Goal: Transaction & Acquisition: Purchase product/service

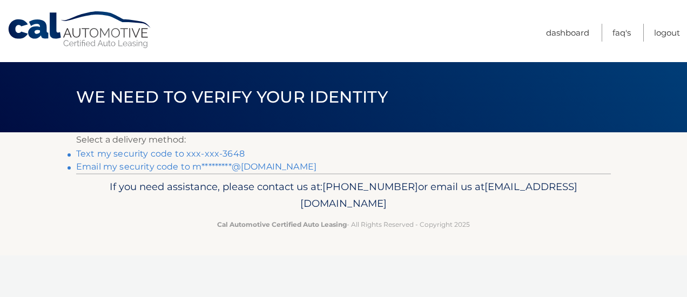
click at [140, 154] on link "Text my security code to xxx-xxx-3648" at bounding box center [160, 153] width 168 height 10
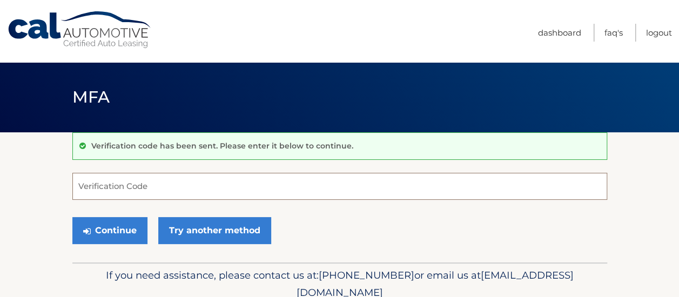
click at [150, 187] on input "Verification Code" at bounding box center [339, 186] width 534 height 27
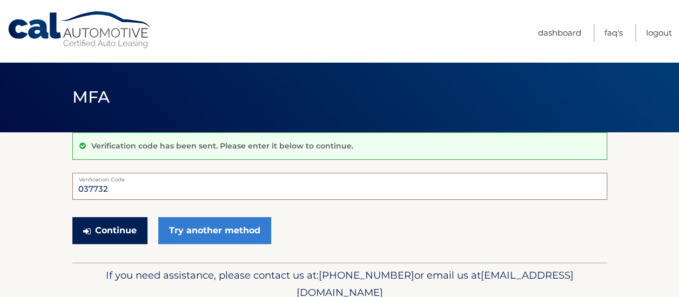
type input "037732"
click at [112, 232] on button "Continue" at bounding box center [109, 230] width 75 height 27
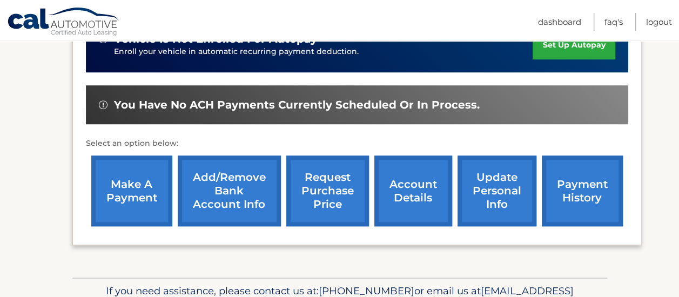
scroll to position [338, 0]
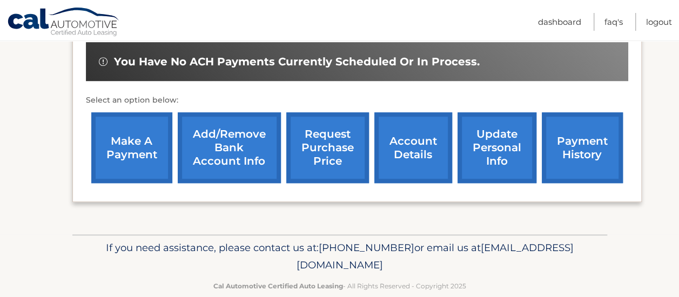
click at [124, 156] on link "make a payment" at bounding box center [131, 147] width 81 height 71
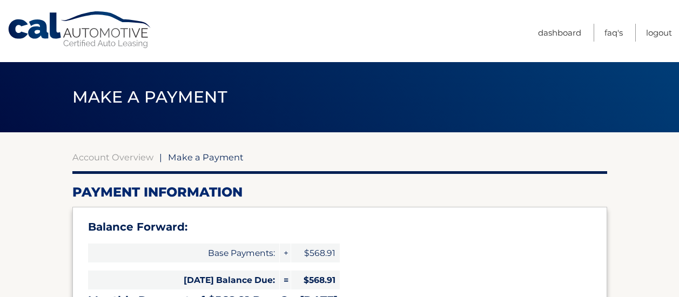
select select "YjJmNjUzZGYtOWFhOC00N2NkLTk5NGYtOTEzYmEzNDc2NzI5"
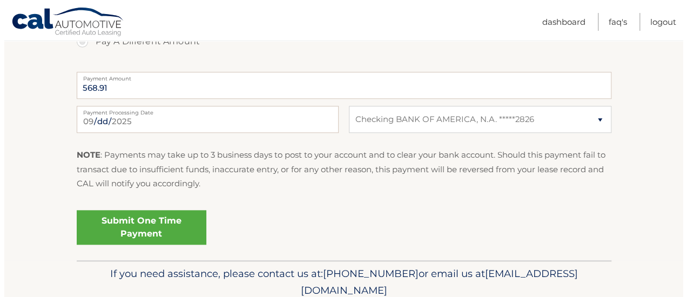
scroll to position [520, 0]
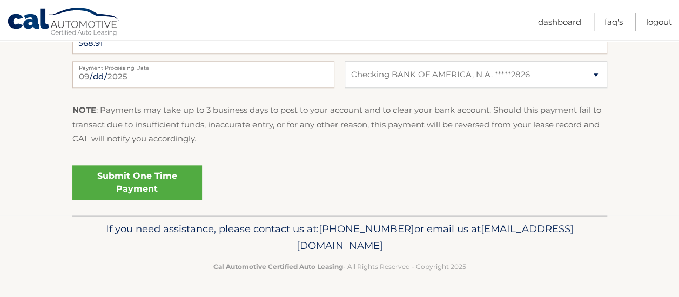
click at [150, 191] on link "Submit One Time Payment" at bounding box center [137, 182] width 130 height 35
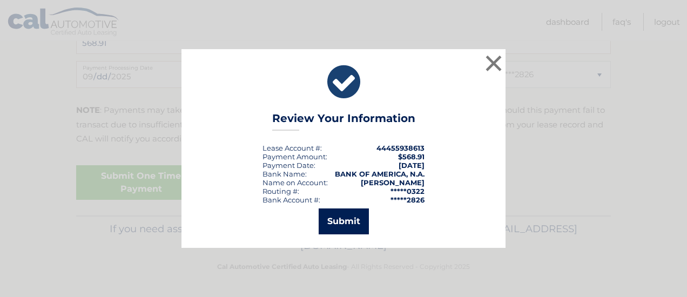
click at [339, 223] on button "Submit" at bounding box center [344, 221] width 50 height 26
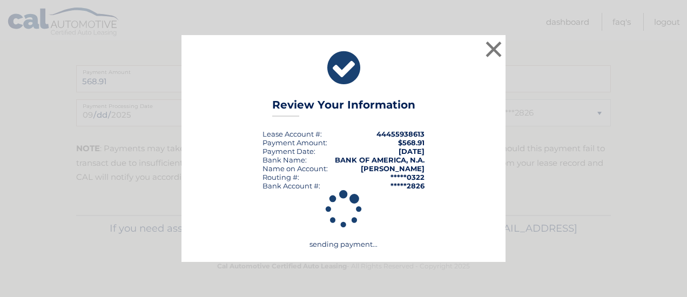
scroll to position [481, 0]
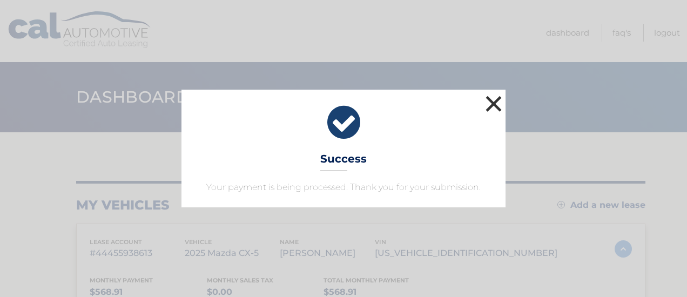
click at [496, 103] on button "×" at bounding box center [494, 104] width 22 height 22
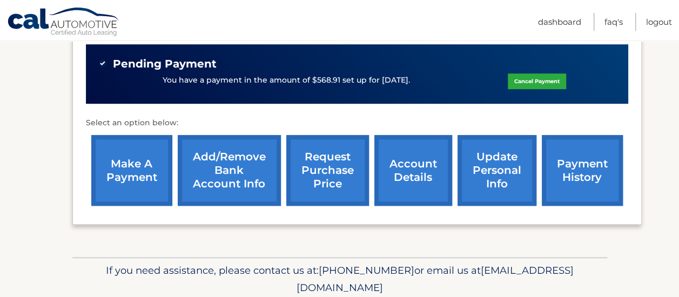
scroll to position [318, 0]
